Goal: Check status: Check status

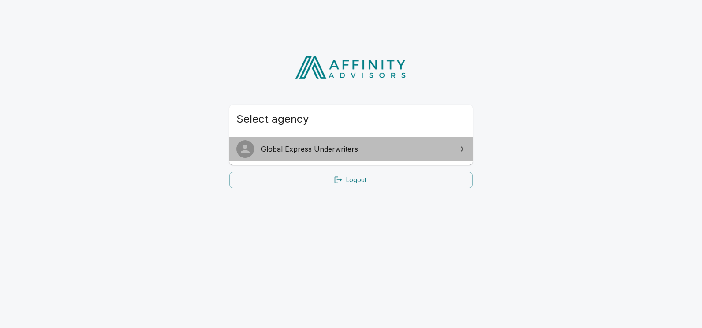
click at [324, 152] on span "Global Express Underwriters" at bounding box center [356, 149] width 191 height 11
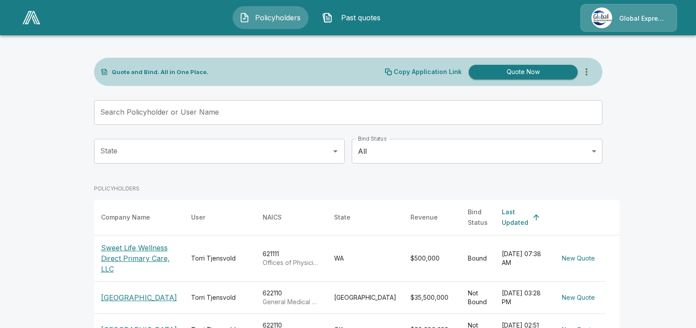
scroll to position [88, 0]
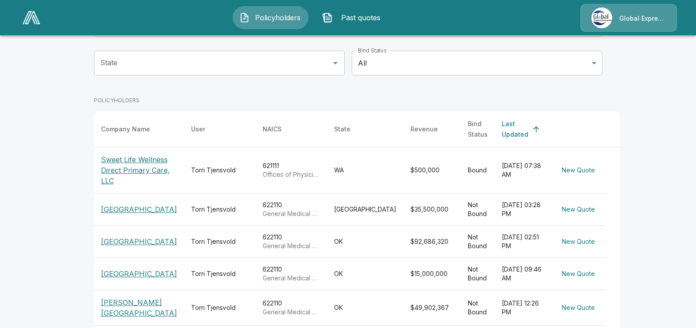
click at [143, 279] on p "[GEOGRAPHIC_DATA]" at bounding box center [139, 274] width 76 height 11
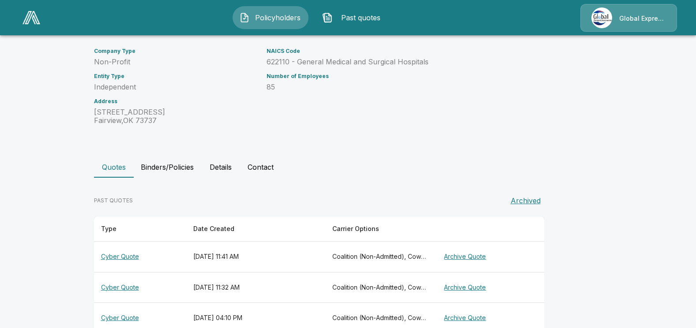
scroll to position [173, 0]
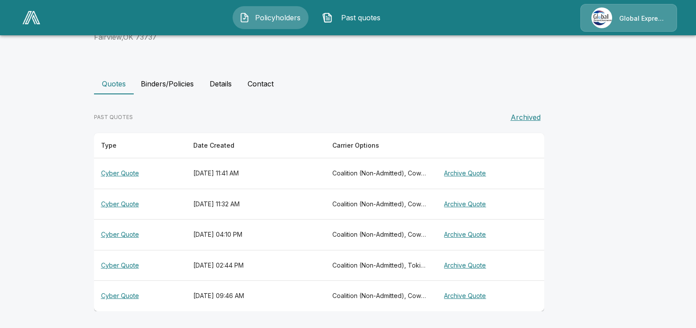
click at [122, 176] on th "Cyber Quote" at bounding box center [140, 173] width 93 height 31
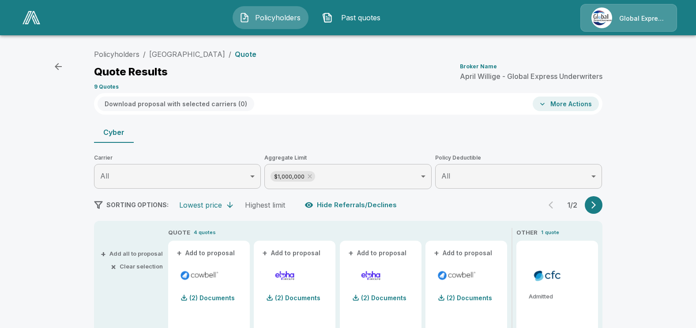
click at [594, 205] on icon "button" at bounding box center [593, 205] width 9 height 9
